Goal: Navigation & Orientation: Find specific page/section

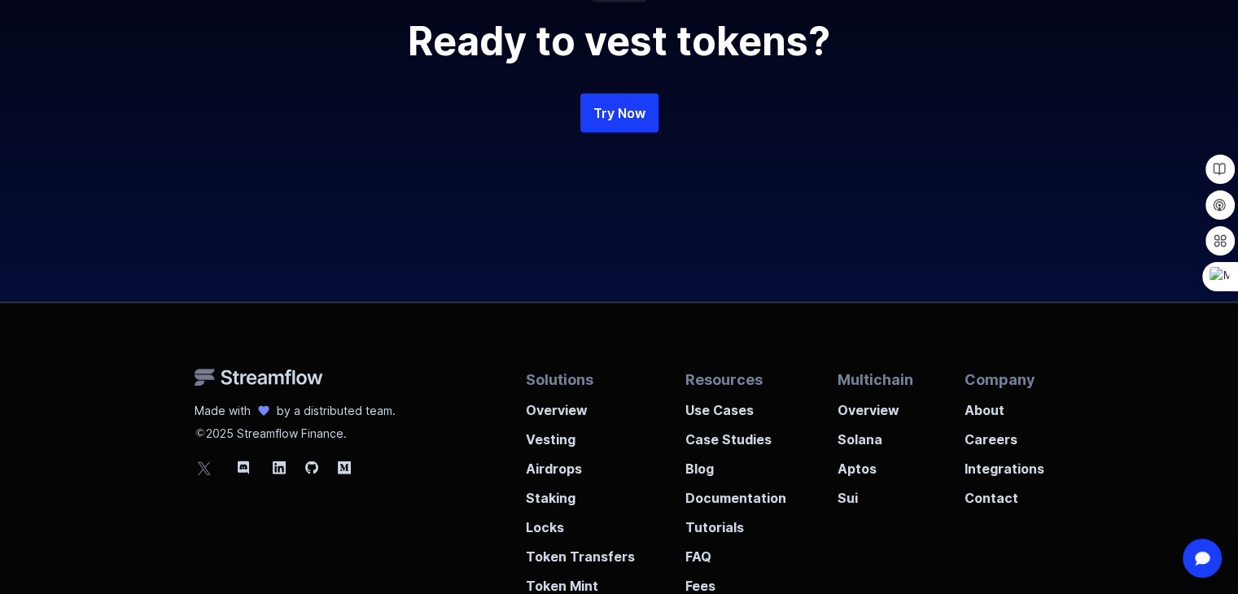
scroll to position [3987, 0]
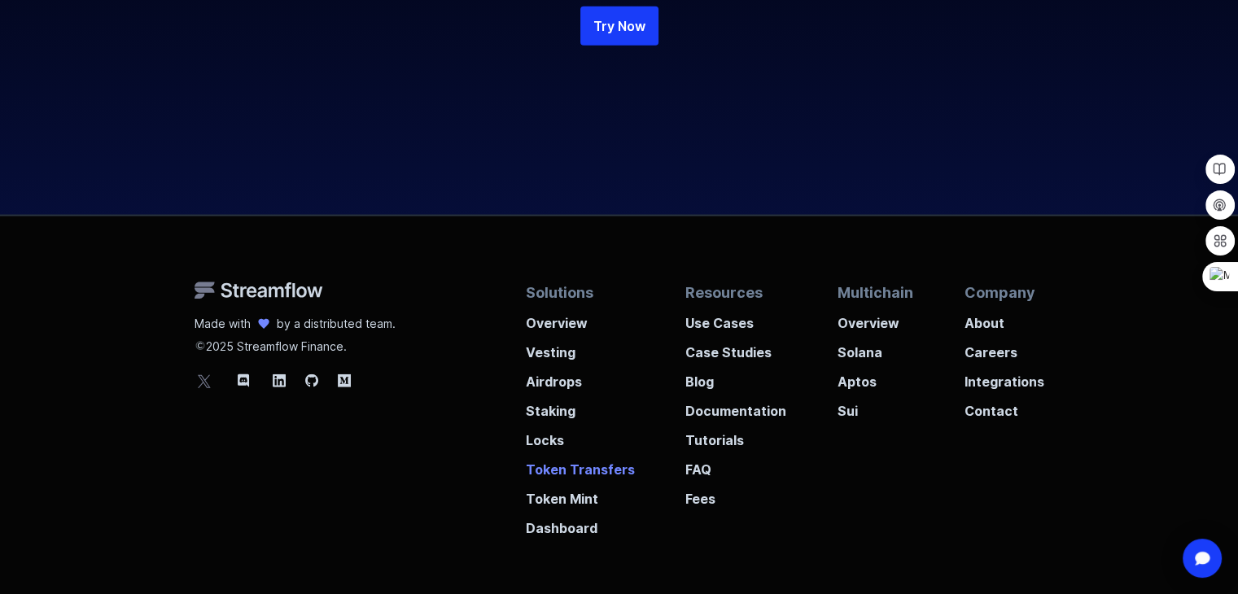
click at [568, 466] on p "Token Transfers" at bounding box center [580, 464] width 109 height 29
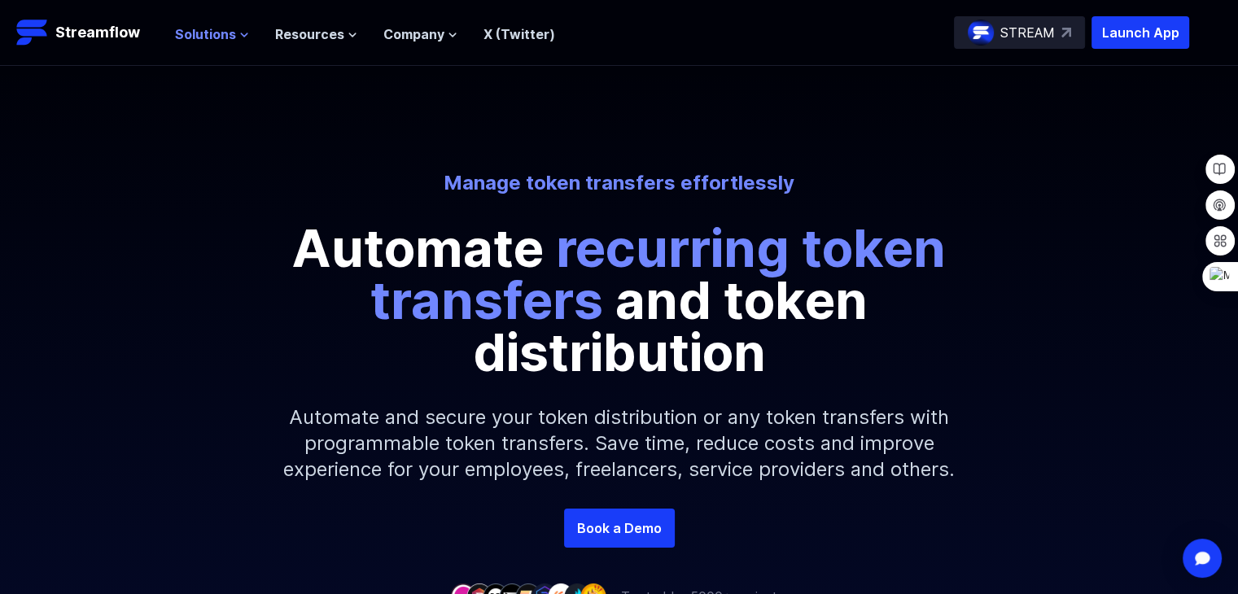
click at [218, 37] on span "Solutions" at bounding box center [205, 34] width 61 height 20
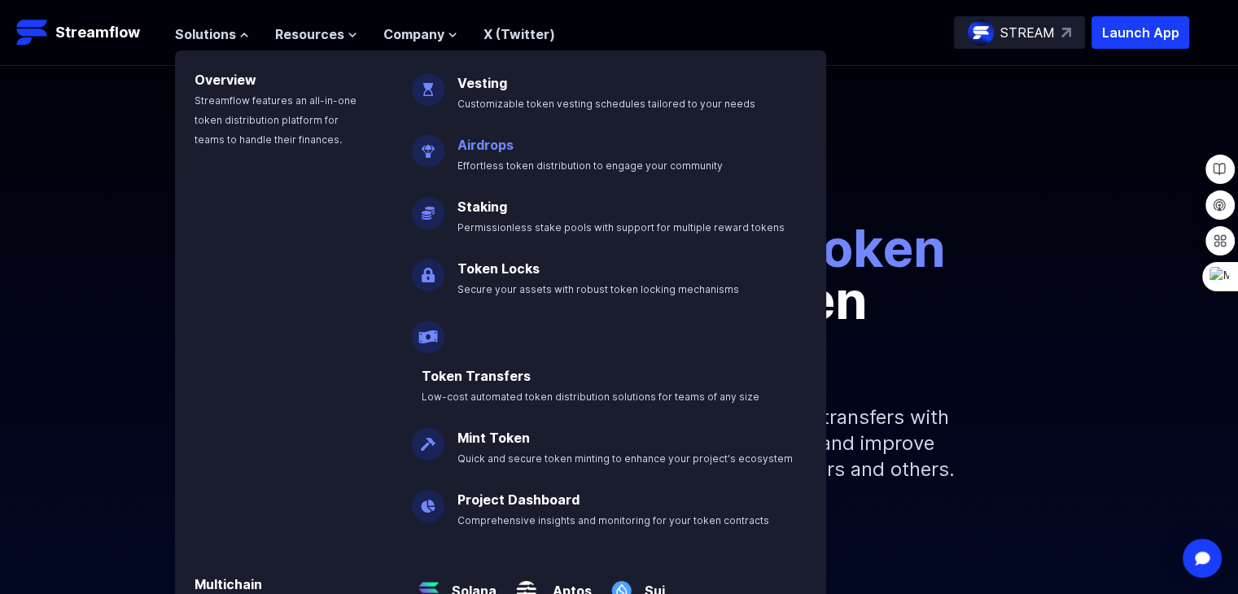
click at [487, 146] on link "Airdrops" at bounding box center [485, 145] width 56 height 16
